Goal: Task Accomplishment & Management: Manage account settings

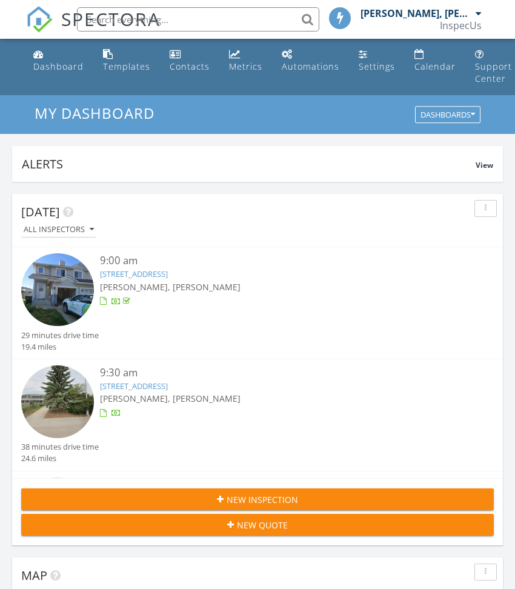
scroll to position [6, 6]
click at [277, 392] on div "[PERSON_NAME], [PERSON_NAME]" at bounding box center [277, 398] width 354 height 13
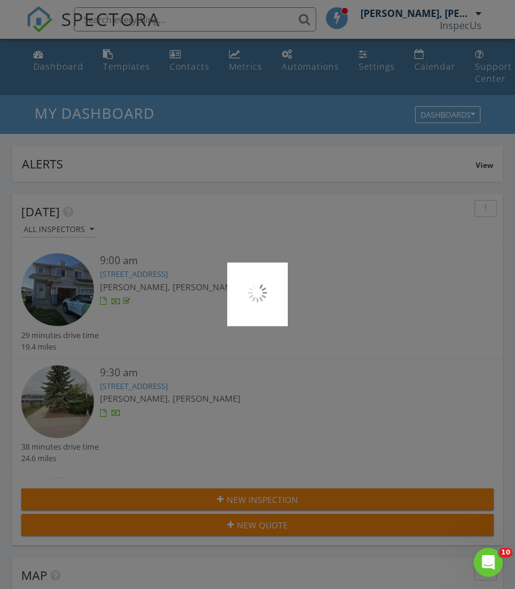
scroll to position [0, 0]
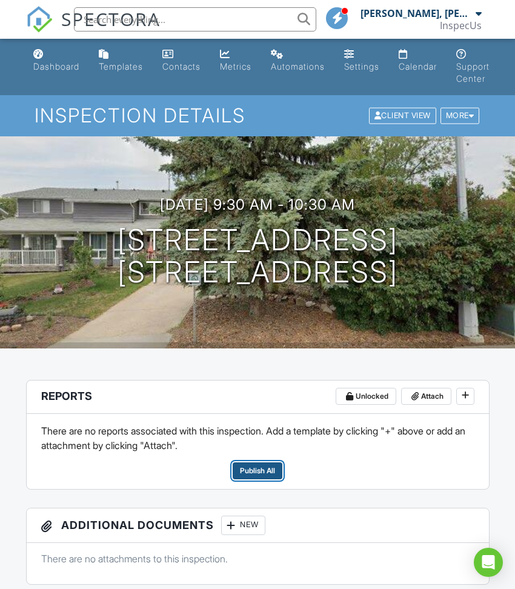
click at [254, 474] on span "Publish All" at bounding box center [257, 471] width 35 height 12
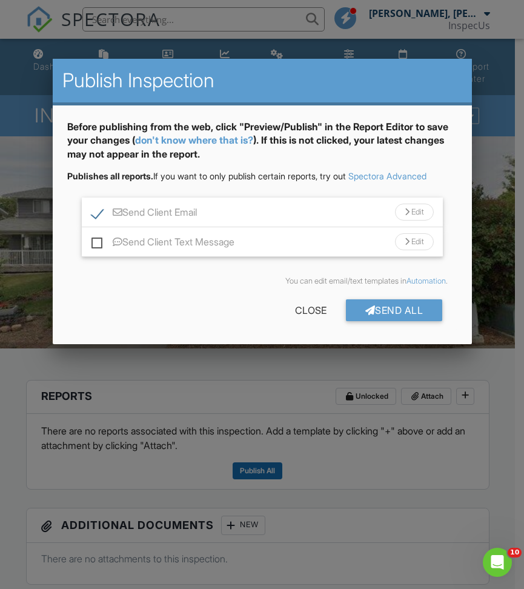
click at [96, 215] on label "Send Client Email" at bounding box center [143, 214] width 105 height 15
checkbox input "false"
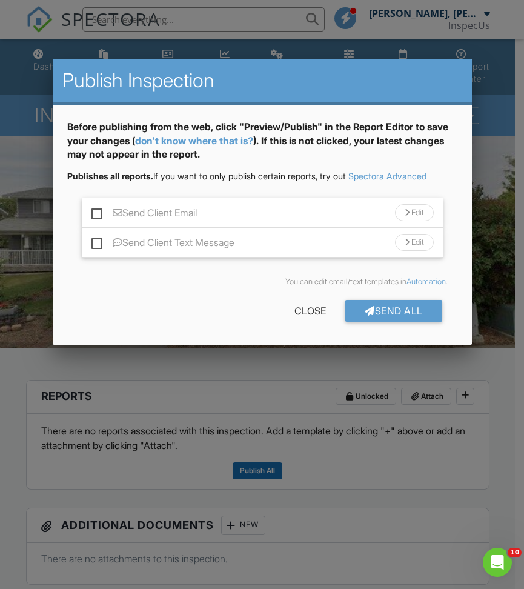
click at [381, 308] on div "Send All" at bounding box center [393, 311] width 97 height 22
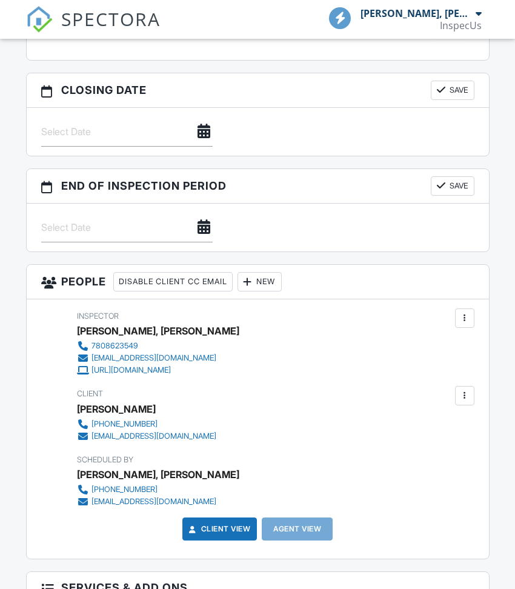
scroll to position [1097, 0]
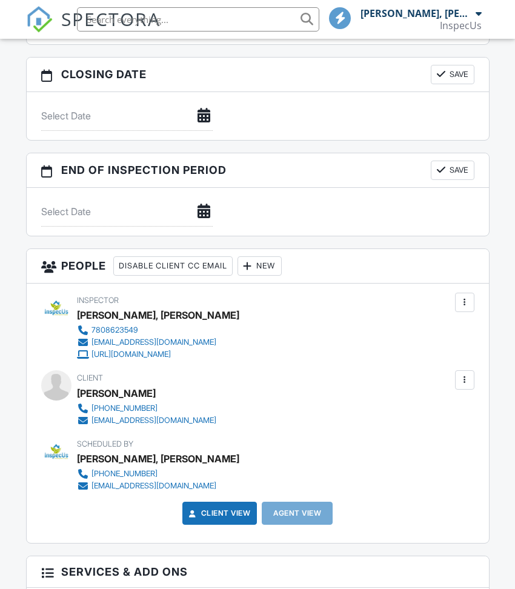
click at [189, 378] on div "Client [PERSON_NAME] [PHONE_NUMBER] [EMAIL_ADDRESS][DOMAIN_NAME]" at bounding box center [163, 398] width 173 height 56
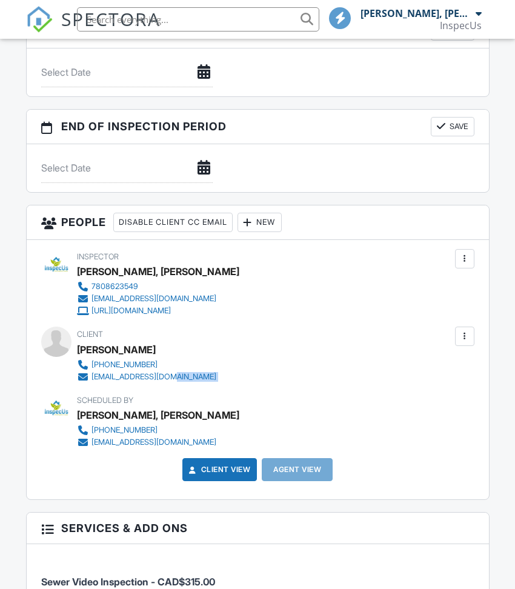
click at [152, 377] on div "[EMAIL_ADDRESS][DOMAIN_NAME]" at bounding box center [153, 377] width 125 height 10
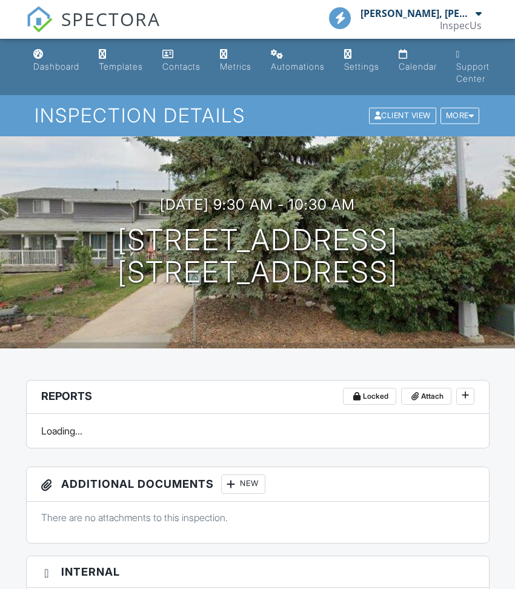
scroll to position [1042, 0]
